Goal: Transaction & Acquisition: Subscribe to service/newsletter

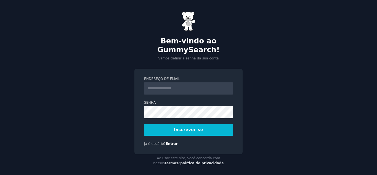
click at [186, 84] on input "Endereço de email" at bounding box center [188, 88] width 89 height 12
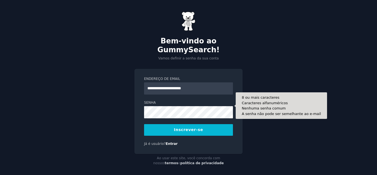
type input "**********"
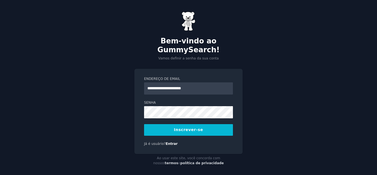
click at [187, 127] on font "Inscrever-se" at bounding box center [188, 129] width 29 height 4
click at [175, 124] on button "Inscrever-se" at bounding box center [188, 130] width 89 height 12
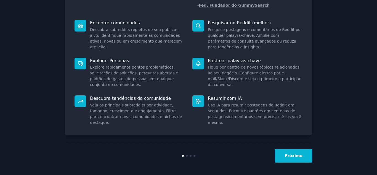
scroll to position [65, 0]
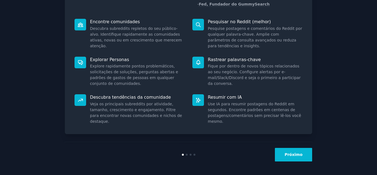
click at [292, 156] on font "Próximo" at bounding box center [293, 154] width 18 height 4
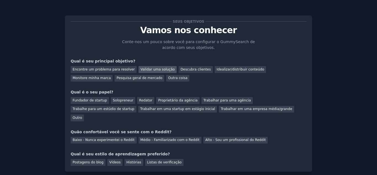
click at [156, 70] on font "Validar uma solução" at bounding box center [157, 69] width 34 height 4
click at [110, 70] on font "Encontre um problema para resolver" at bounding box center [104, 69] width 62 height 4
click at [154, 68] on font "Validar uma solução" at bounding box center [157, 69] width 34 height 4
click at [116, 79] on font "Pesquisa geral de mercado" at bounding box center [139, 78] width 46 height 4
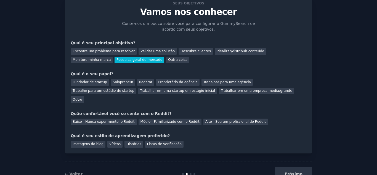
scroll to position [28, 0]
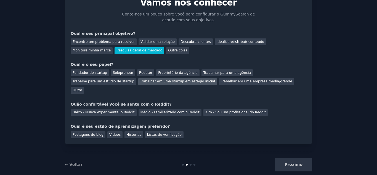
click at [138, 83] on div "Trabalhar em uma startup em estágio inicial" at bounding box center [177, 81] width 79 height 7
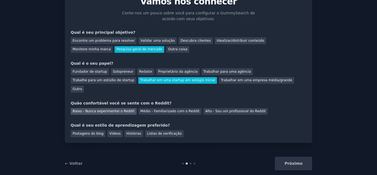
click at [119, 109] on font "Baixo - Nunca experimentei o Reddit" at bounding box center [104, 111] width 62 height 4
click at [93, 131] on font "Postagens do blog" at bounding box center [88, 133] width 31 height 4
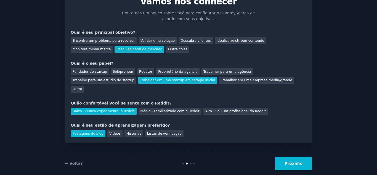
click at [291, 156] on button "Próximo" at bounding box center [293, 163] width 37 height 14
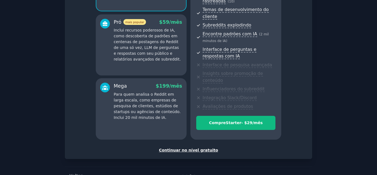
scroll to position [109, 0]
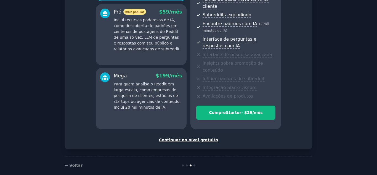
click at [204, 137] on font "Continuar no nível gratuito" at bounding box center [188, 139] width 59 height 4
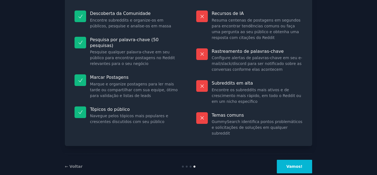
scroll to position [63, 0]
click at [292, 164] on font "Vamos!" at bounding box center [294, 166] width 16 height 4
